Goal: Navigation & Orientation: Find specific page/section

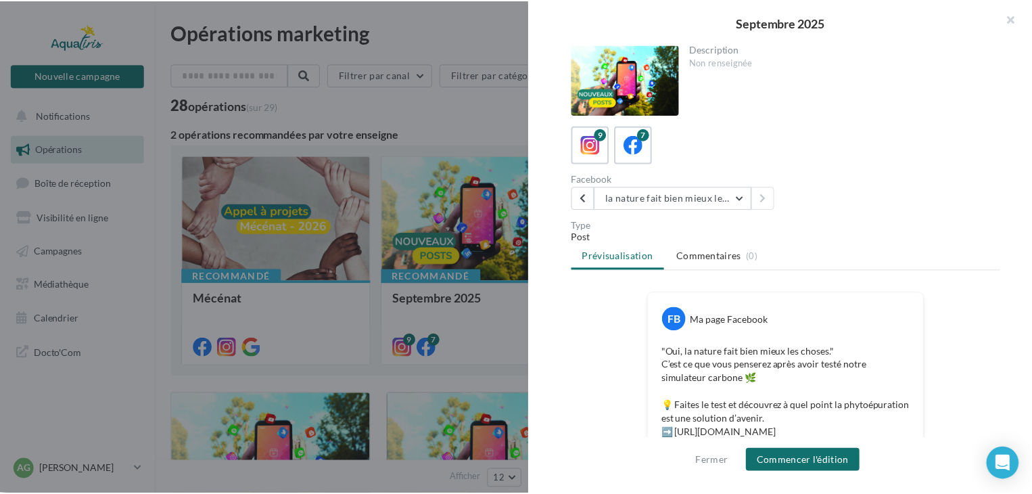
scroll to position [342, 0]
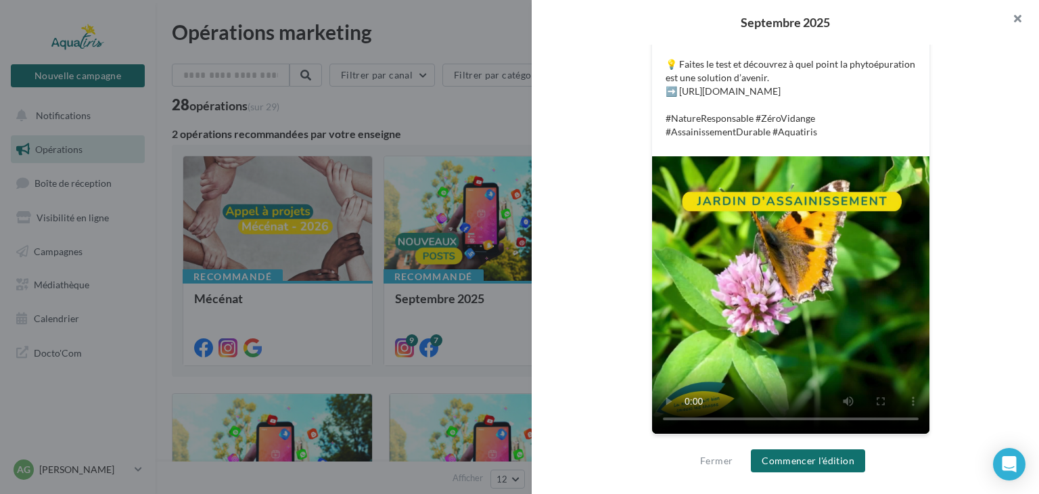
click at [1018, 20] on button "button" at bounding box center [1012, 20] width 54 height 41
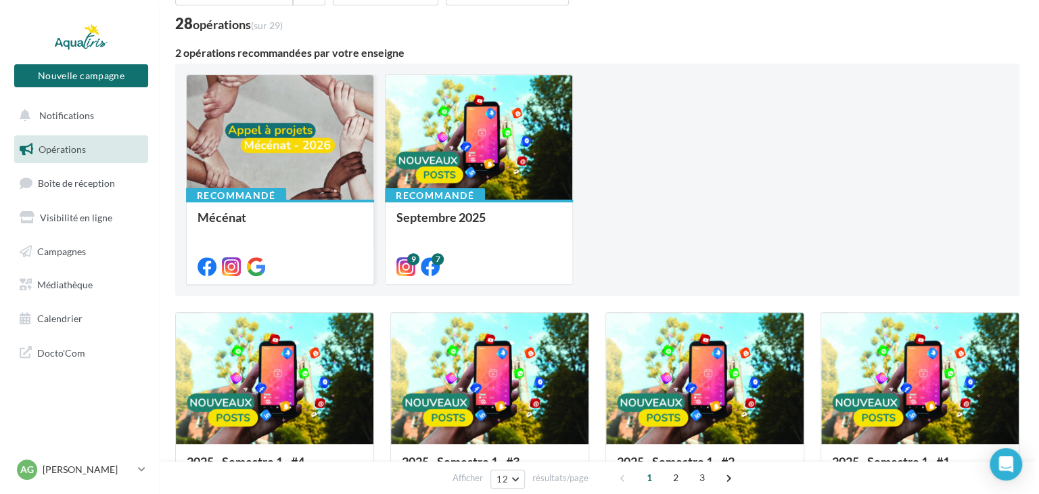
scroll to position [68, 0]
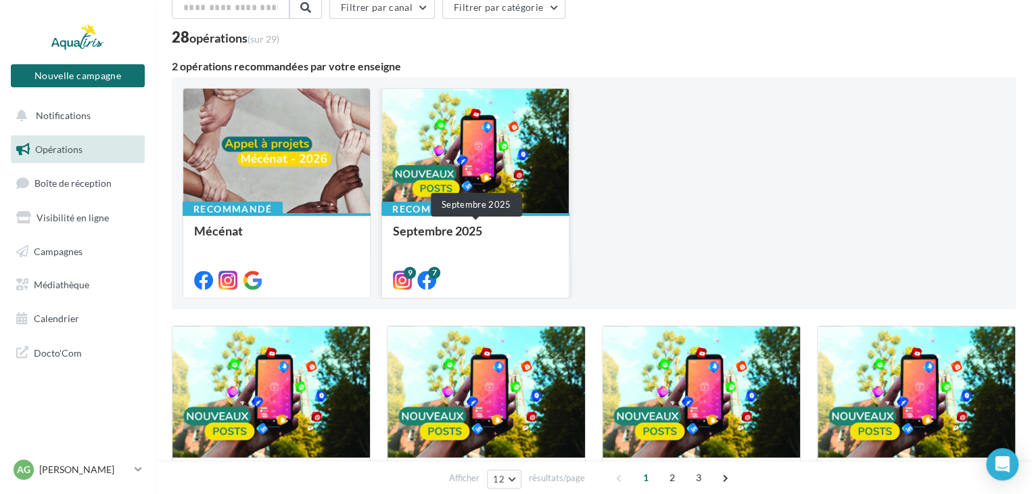
click at [455, 226] on div "Septembre 2025" at bounding box center [475, 237] width 165 height 27
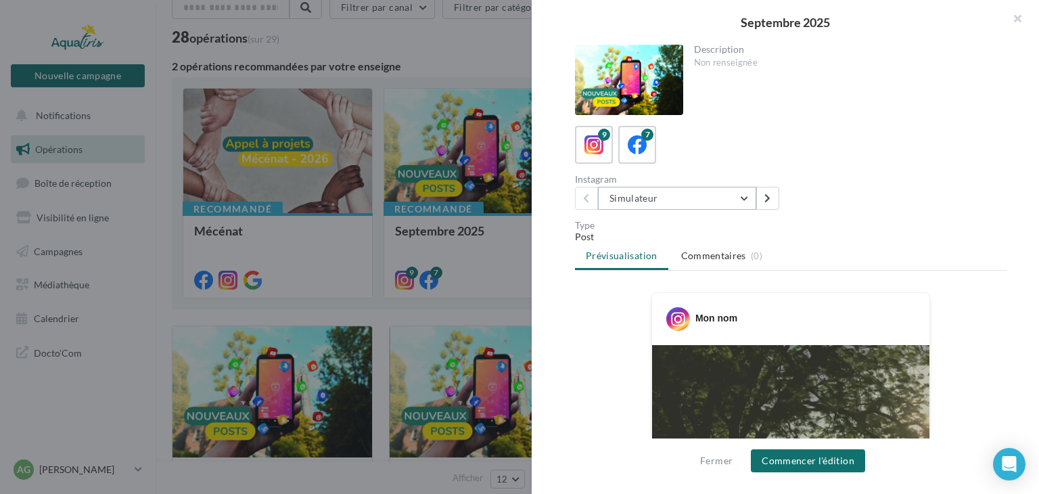
click at [743, 202] on button "Simulateur" at bounding box center [677, 198] width 158 height 23
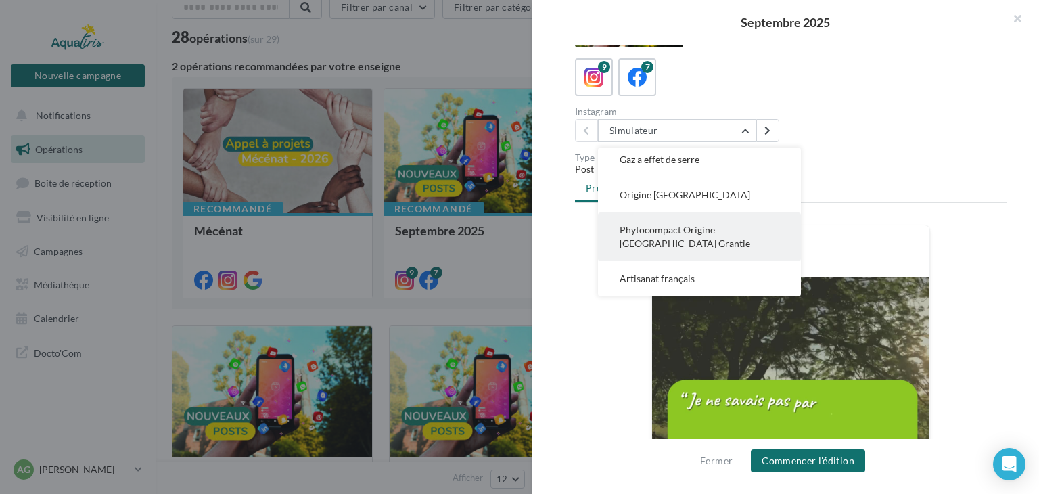
click at [635, 225] on span "Phytocompact Origine [GEOGRAPHIC_DATA] Grantie" at bounding box center [685, 236] width 131 height 25
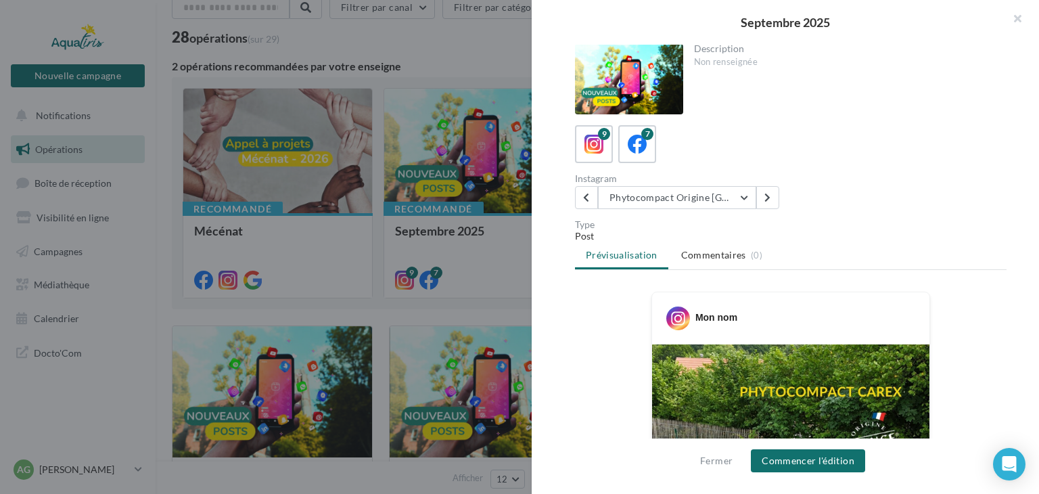
scroll to position [0, 0]
click at [743, 196] on button "Phytocompact Origine [GEOGRAPHIC_DATA] Grantie" at bounding box center [677, 198] width 158 height 23
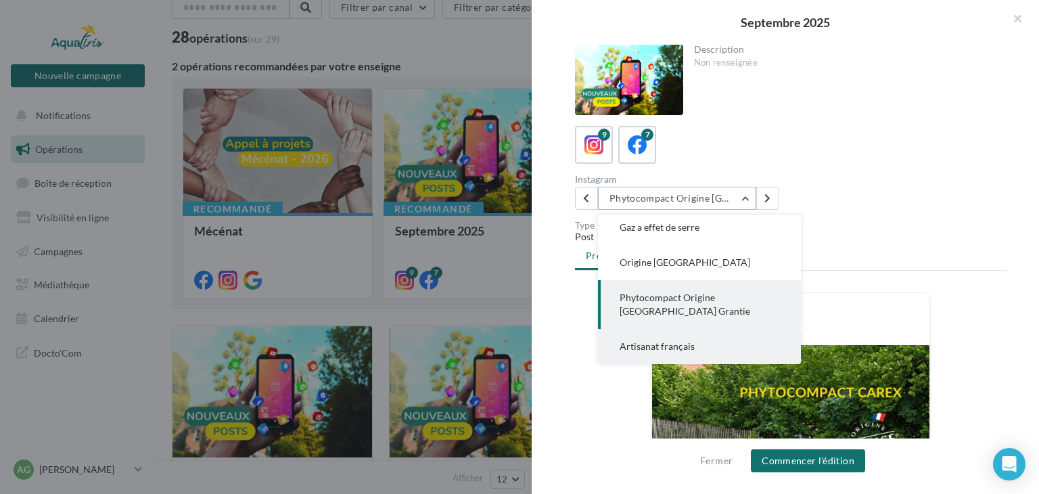
scroll to position [135, 0]
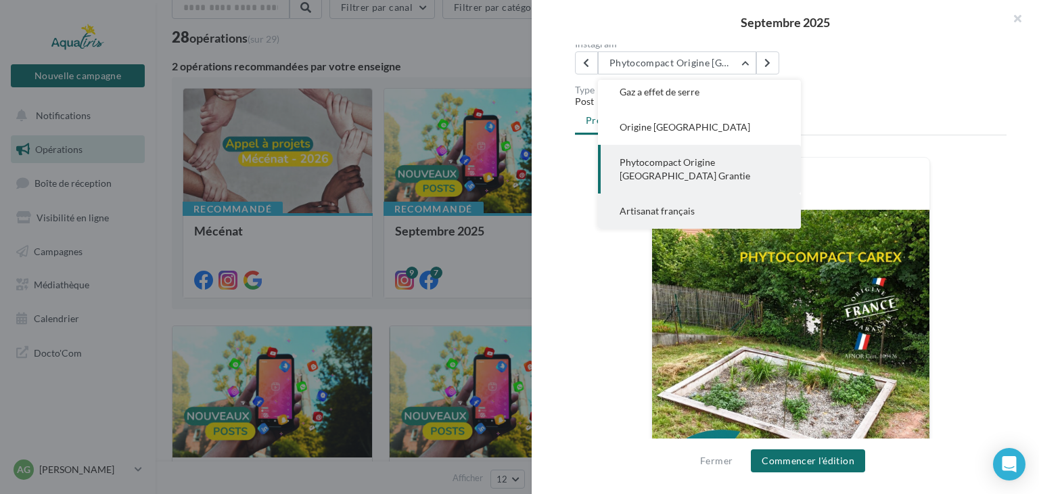
click at [650, 214] on span "Artisanat français" at bounding box center [657, 211] width 75 height 12
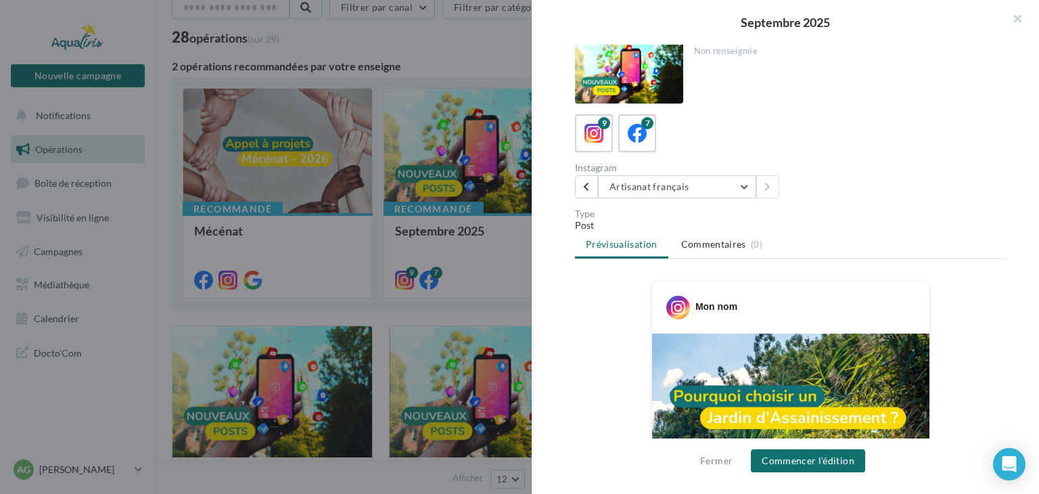
scroll to position [0, 0]
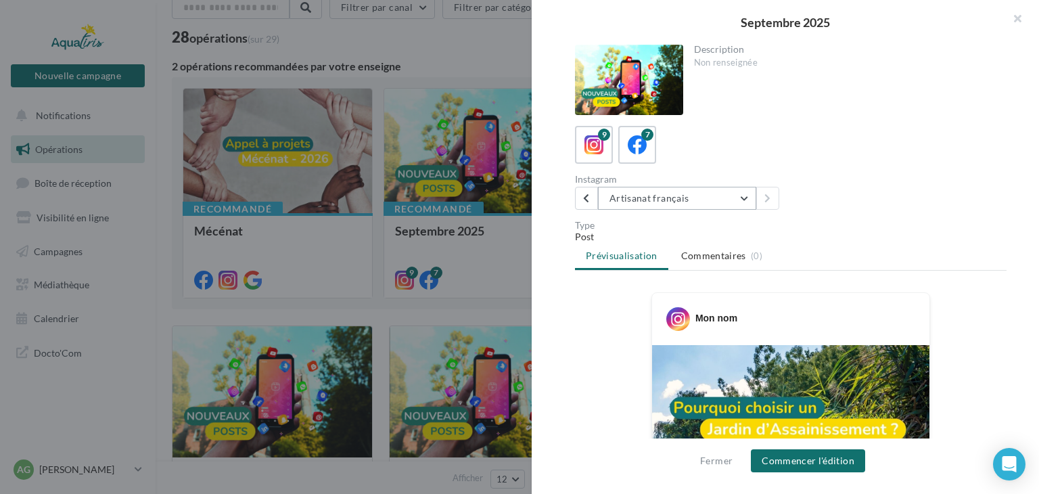
click at [672, 192] on button "Artisanat français" at bounding box center [677, 198] width 158 height 23
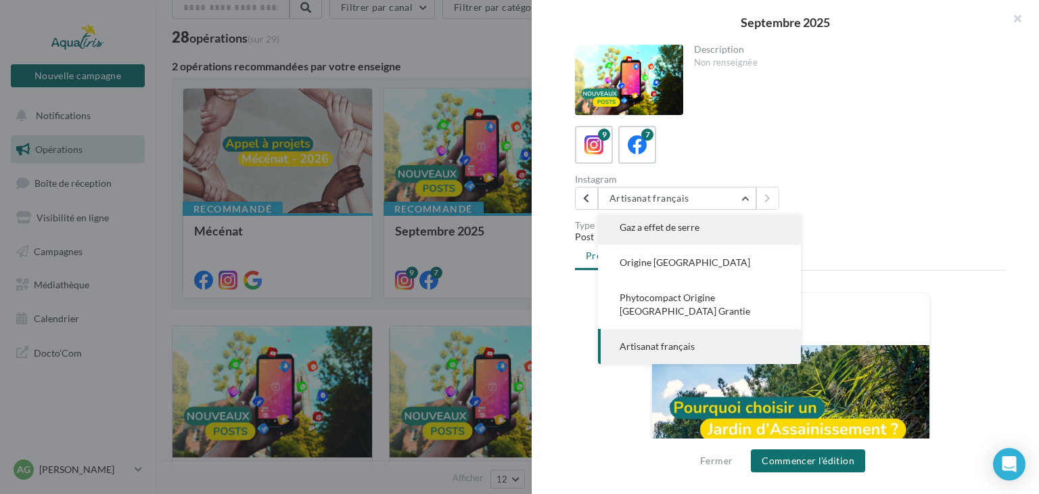
click at [671, 222] on span "Gaz a effet de serre" at bounding box center [660, 227] width 80 height 12
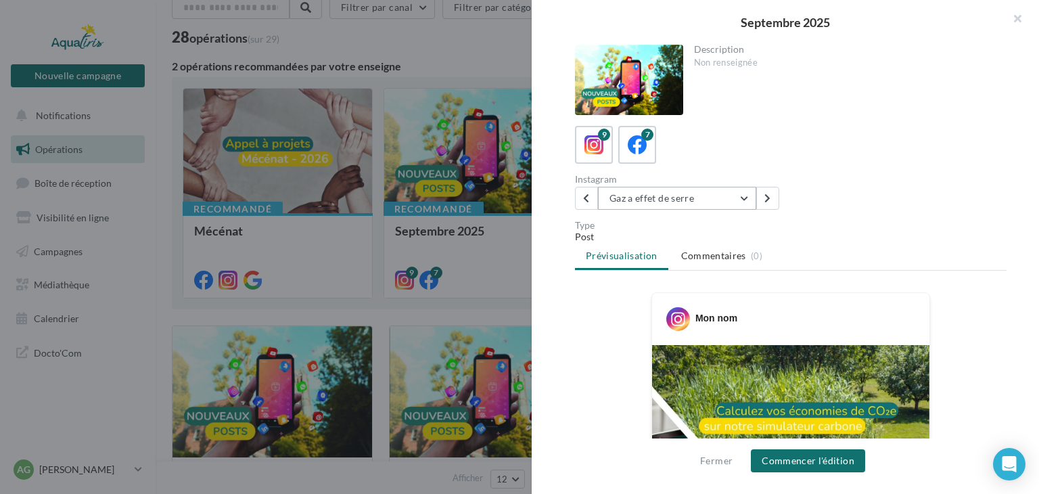
click at [746, 195] on button "Gaz a effet de serre" at bounding box center [677, 198] width 158 height 23
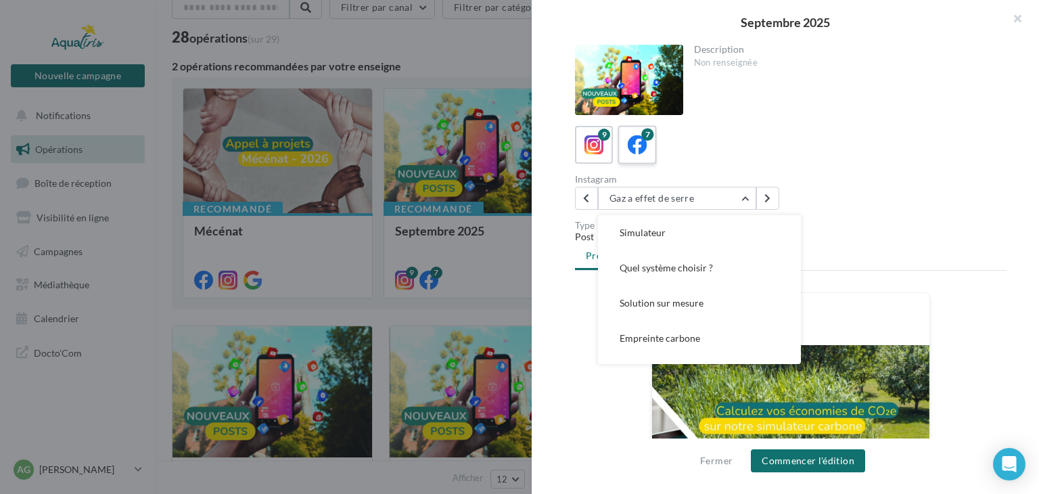
click at [639, 155] on span at bounding box center [638, 145] width 20 height 21
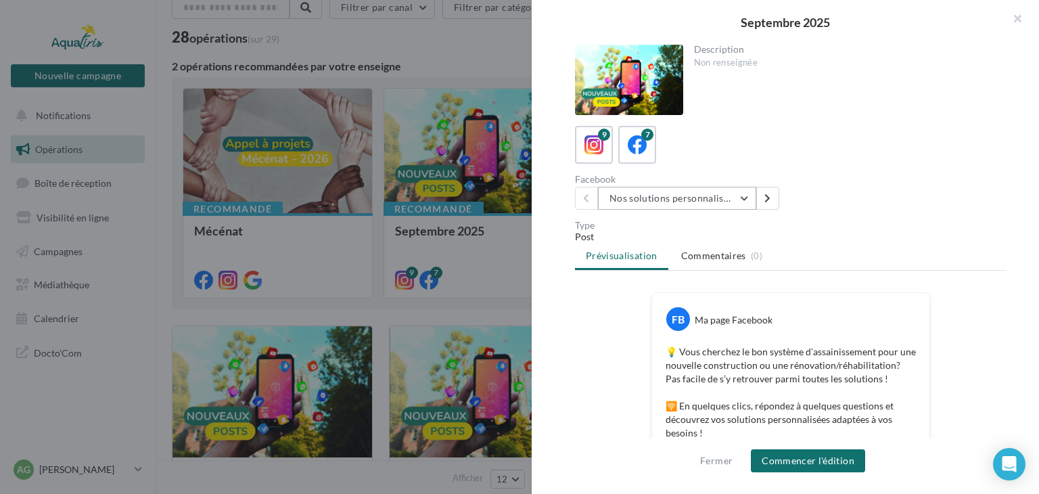
click at [660, 206] on button "Nos solutions personnalisées" at bounding box center [677, 198] width 158 height 23
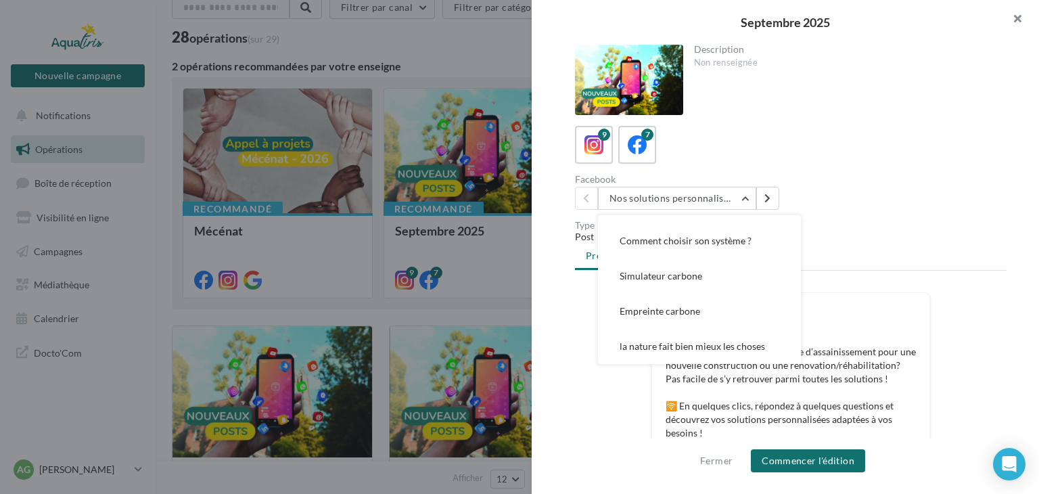
click at [1022, 20] on button "button" at bounding box center [1012, 20] width 54 height 41
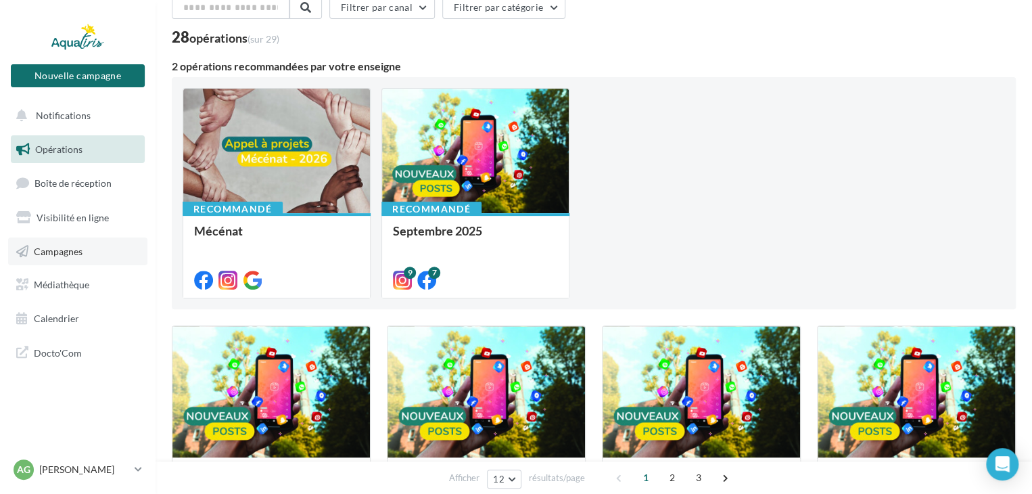
click at [56, 250] on span "Campagnes" at bounding box center [58, 251] width 49 height 12
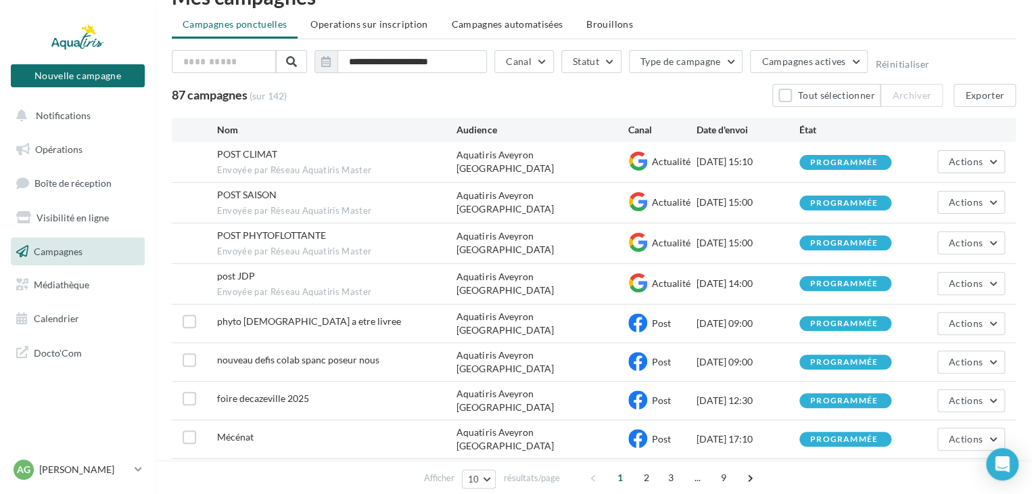
scroll to position [68, 0]
